Goal: Check status: Check status

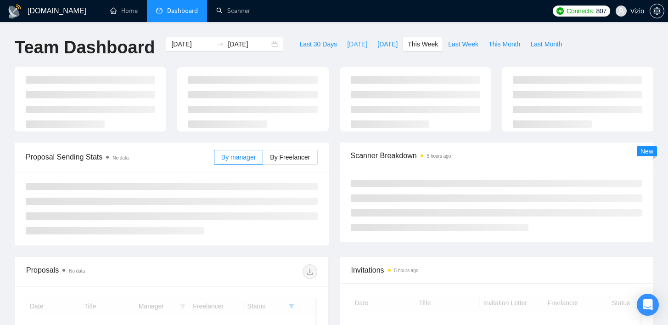
click at [342, 46] on button "[DATE]" at bounding box center [357, 44] width 30 height 15
type input "2025-08-21"
click at [326, 25] on div "GigRadar.io Home Dashboard Scanner Connects: 807 Vizio Team Dashboard 2025-08-2…" at bounding box center [334, 242] width 668 height 485
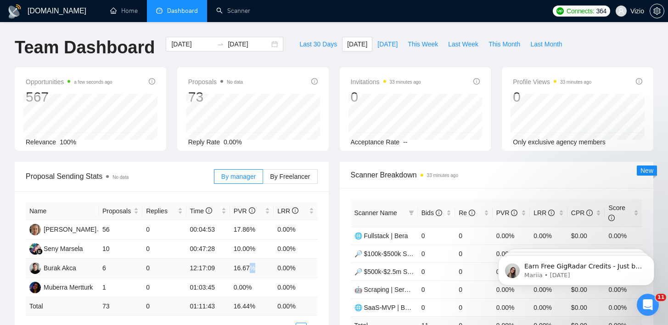
drag, startPoint x: 255, startPoint y: 266, endPoint x: 211, endPoint y: 267, distance: 44.1
click at [216, 267] on tr "Burak Akca 6 0 12:17:09 16.67% 0.00%" at bounding box center [172, 267] width 292 height 19
click at [344, 258] on div "Scanner Name Bids Re PVR LRR CPR Score 🌐 Fullstack | Bera 0 0 0.00% 0.00% $0.00…" at bounding box center [497, 276] width 314 height 176
click at [358, 38] on button "[DATE]" at bounding box center [357, 44] width 30 height 15
click at [377, 41] on span "[DATE]" at bounding box center [387, 44] width 20 height 10
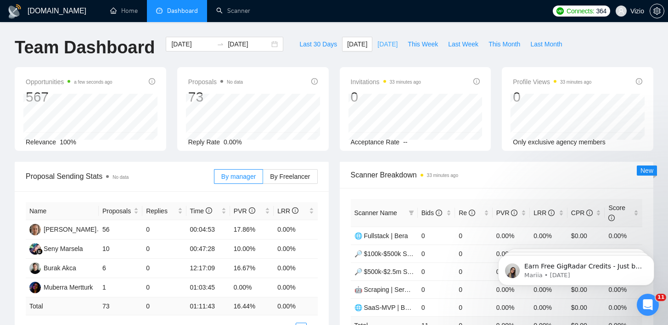
type input "2025-08-20"
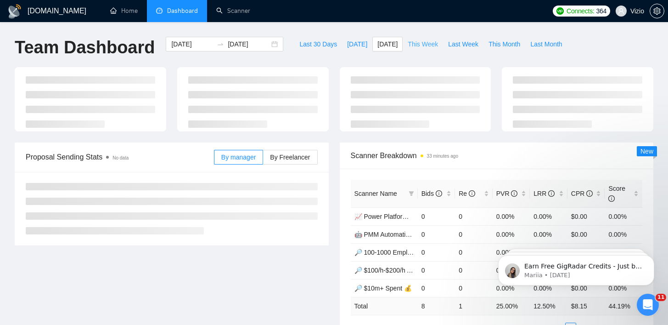
click at [417, 40] on span "This Week" at bounding box center [423, 44] width 30 height 10
type input "[DATE]"
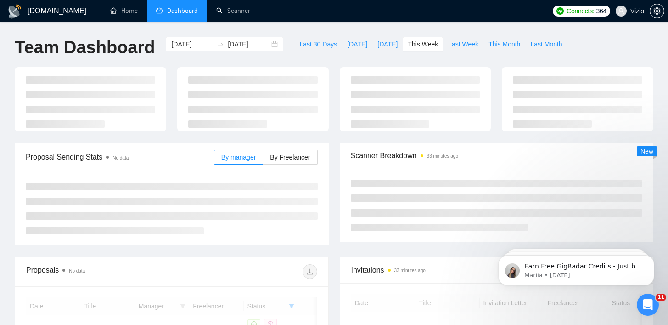
scroll to position [137, 0]
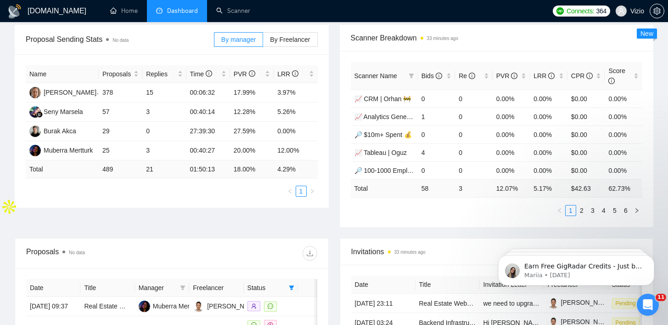
click at [328, 127] on div "Name Proposals Replies Time PVR LRR Svitlana Korniienko 378 15 00:06:32 17.99% …" at bounding box center [172, 130] width 314 height 153
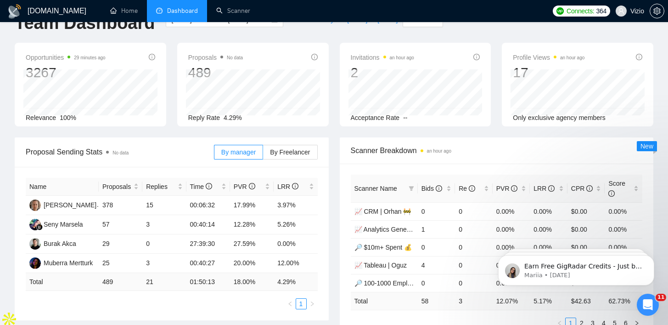
scroll to position [0, 0]
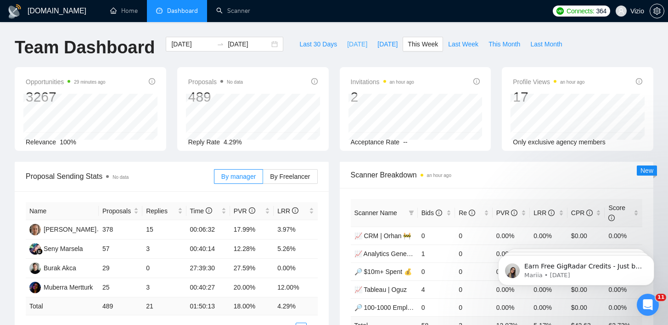
click at [349, 47] on span "[DATE]" at bounding box center [357, 44] width 20 height 10
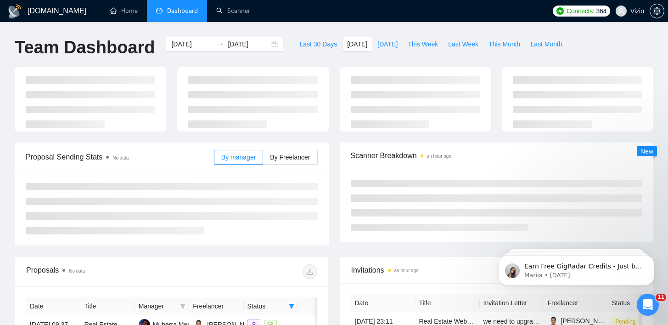
type input "2025-08-21"
